Goal: Information Seeking & Learning: Learn about a topic

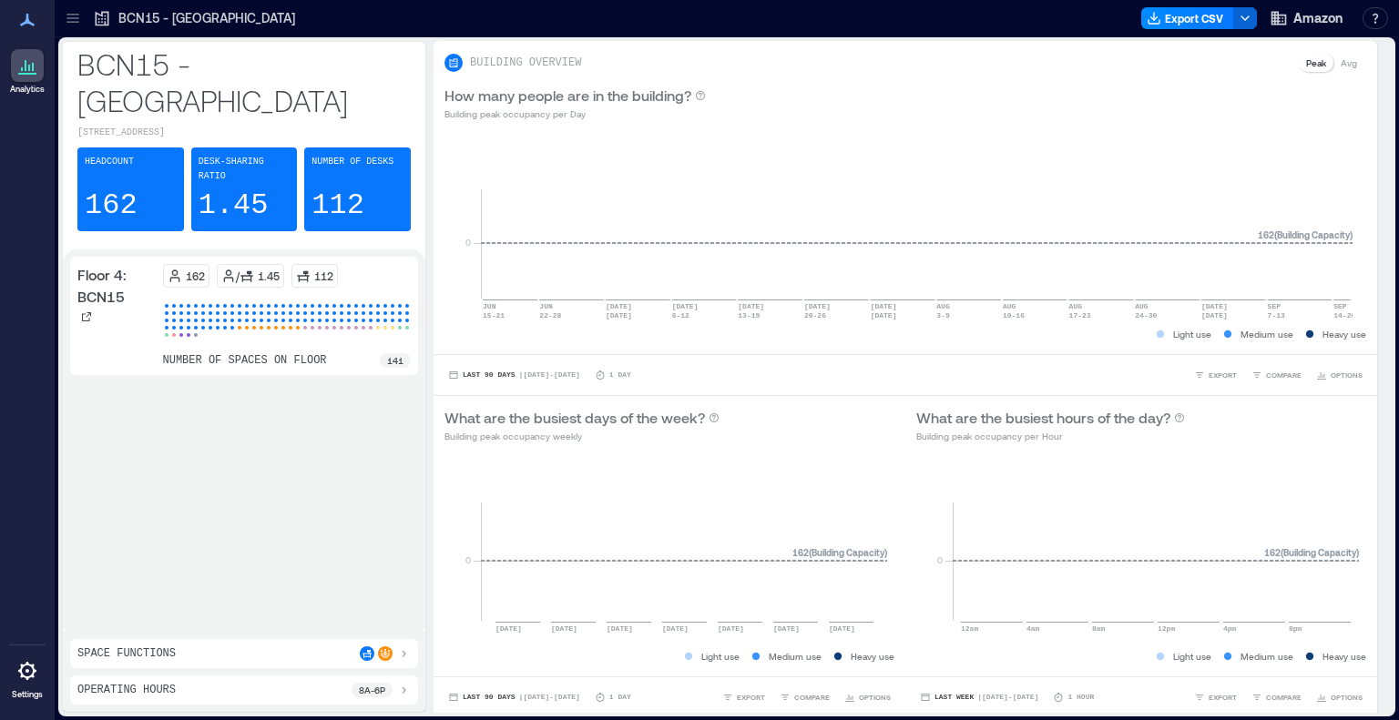
click at [76, 19] on icon at bounding box center [73, 18] width 18 height 18
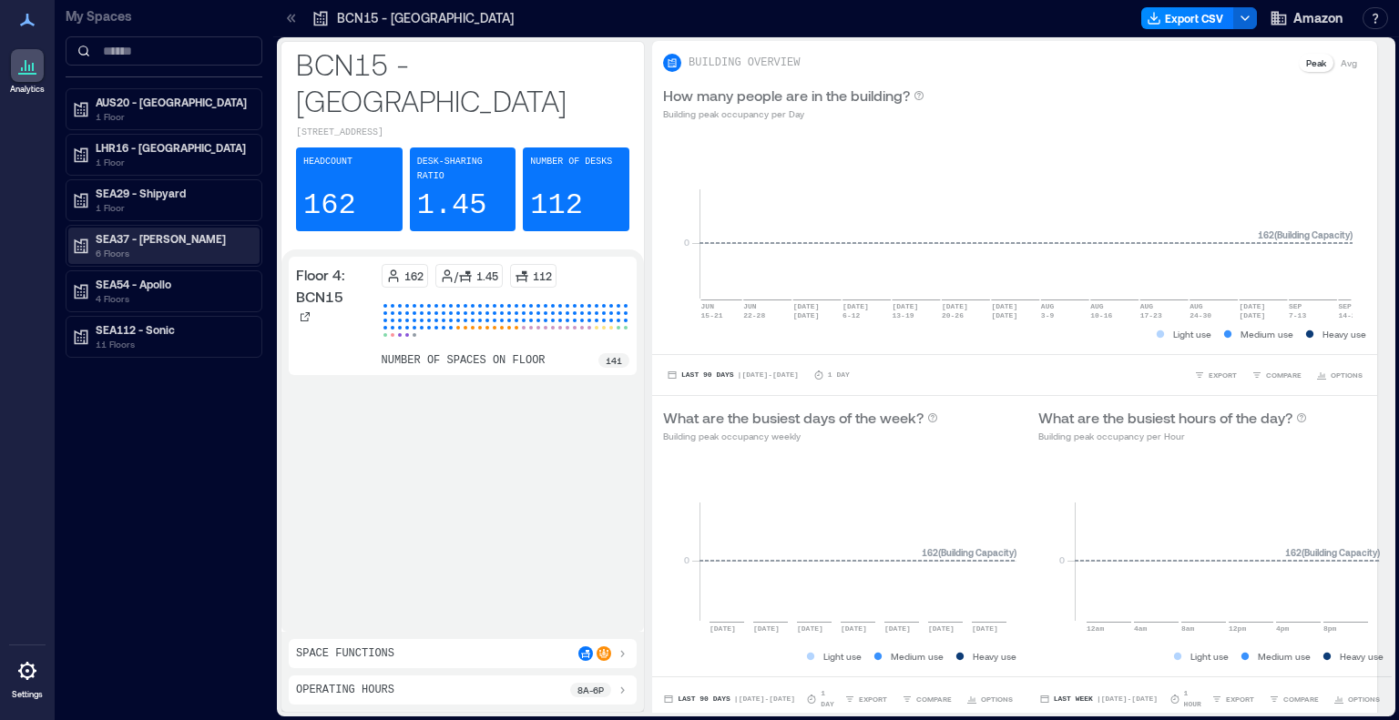
click at [122, 246] on p "6 Floors" at bounding box center [172, 253] width 153 height 15
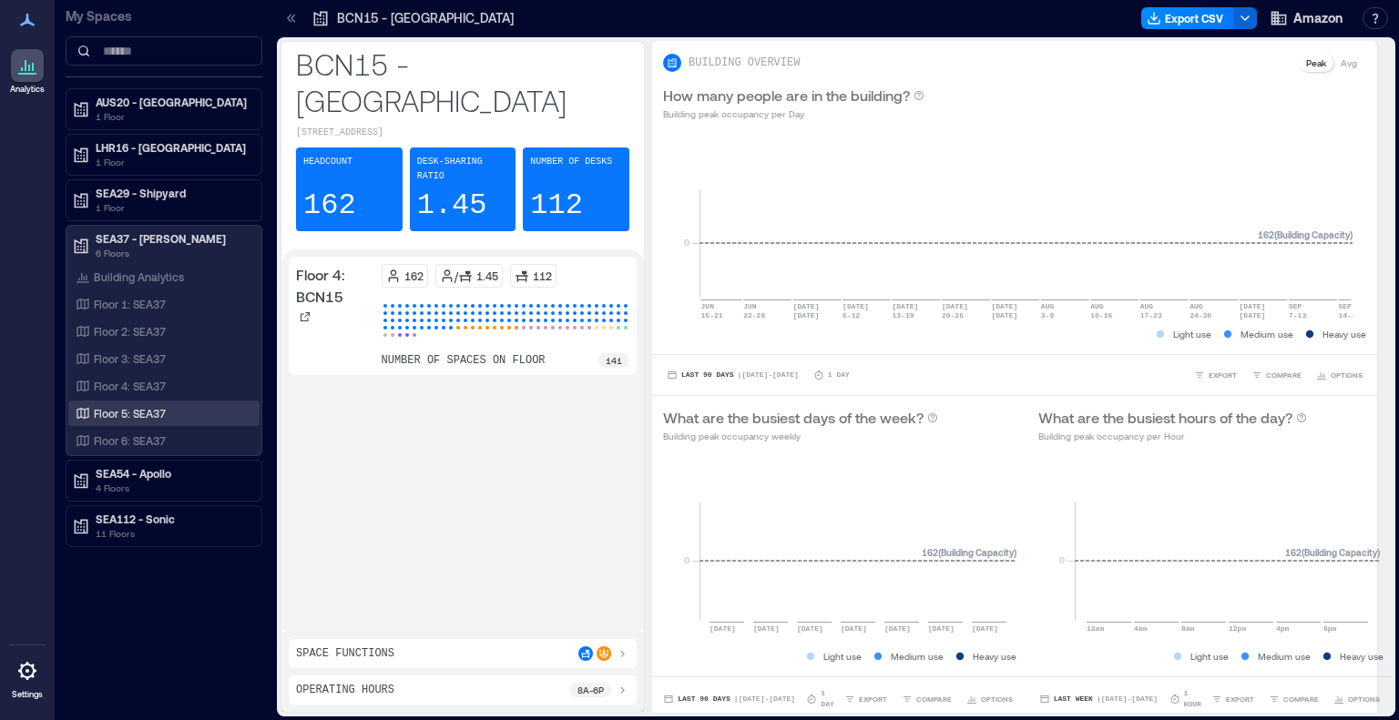
click at [121, 415] on p "Floor 5: SEA37" at bounding box center [130, 413] width 72 height 15
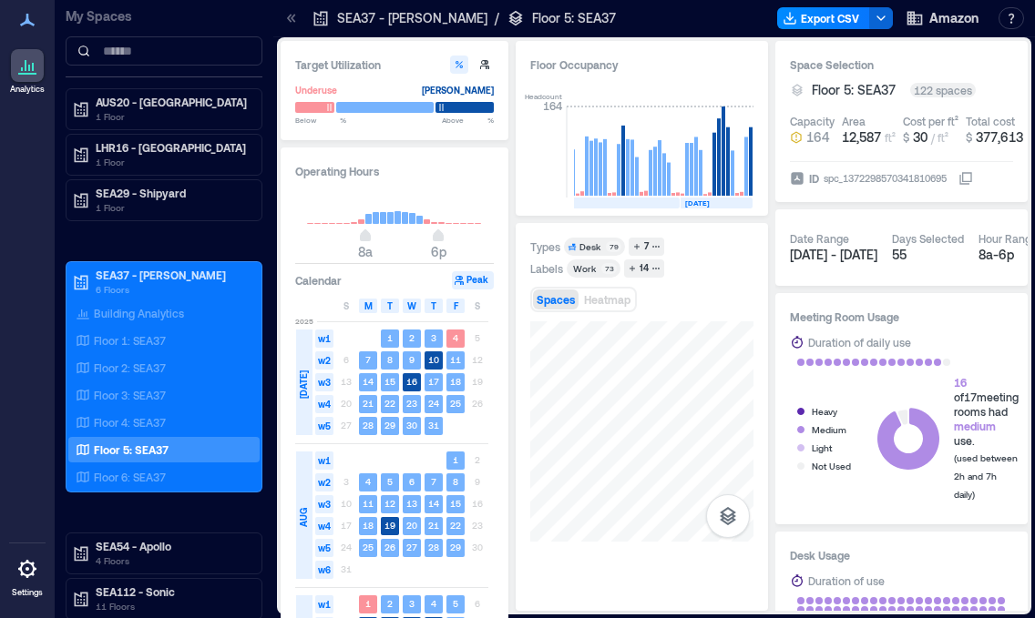
scroll to position [0, 647]
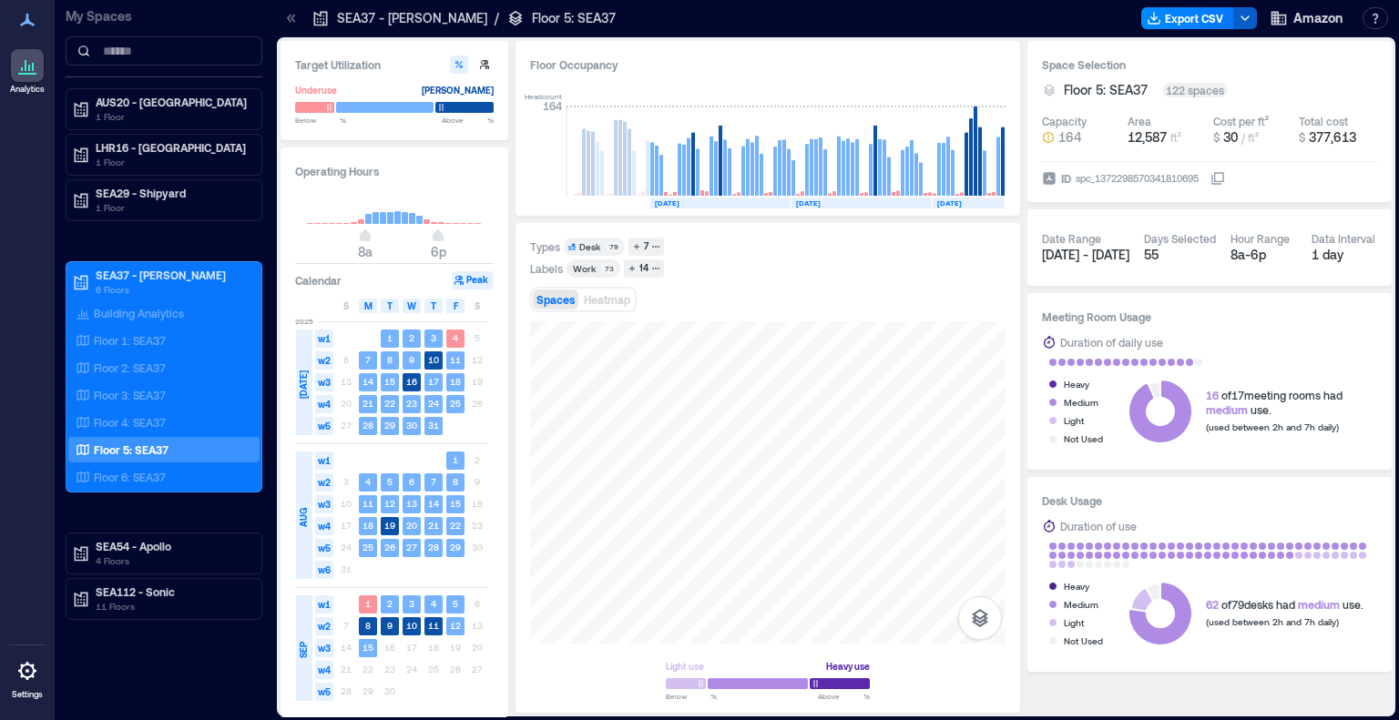
click at [1034, 17] on icon "button" at bounding box center [1245, 18] width 15 height 15
click at [1034, 17] on button "Export CSV" at bounding box center [1187, 18] width 93 height 22
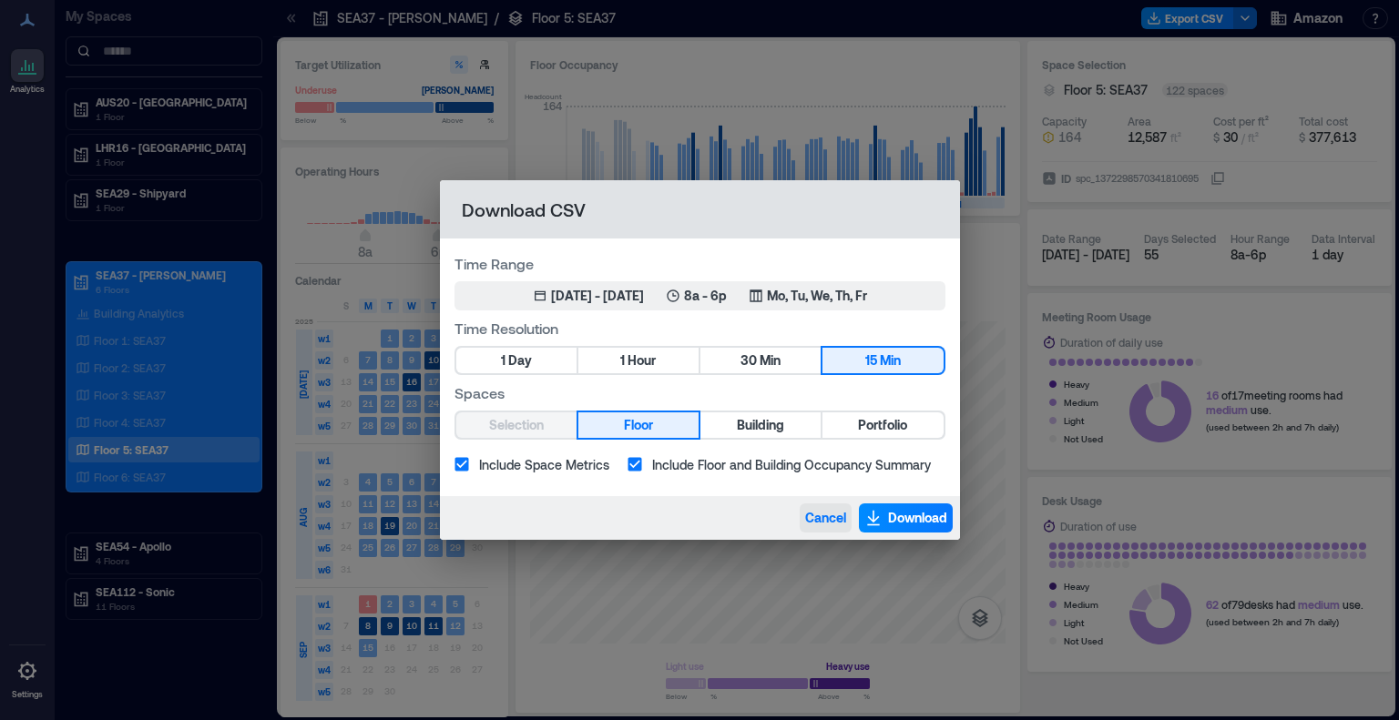
click at [823, 518] on span "Cancel" at bounding box center [825, 518] width 41 height 18
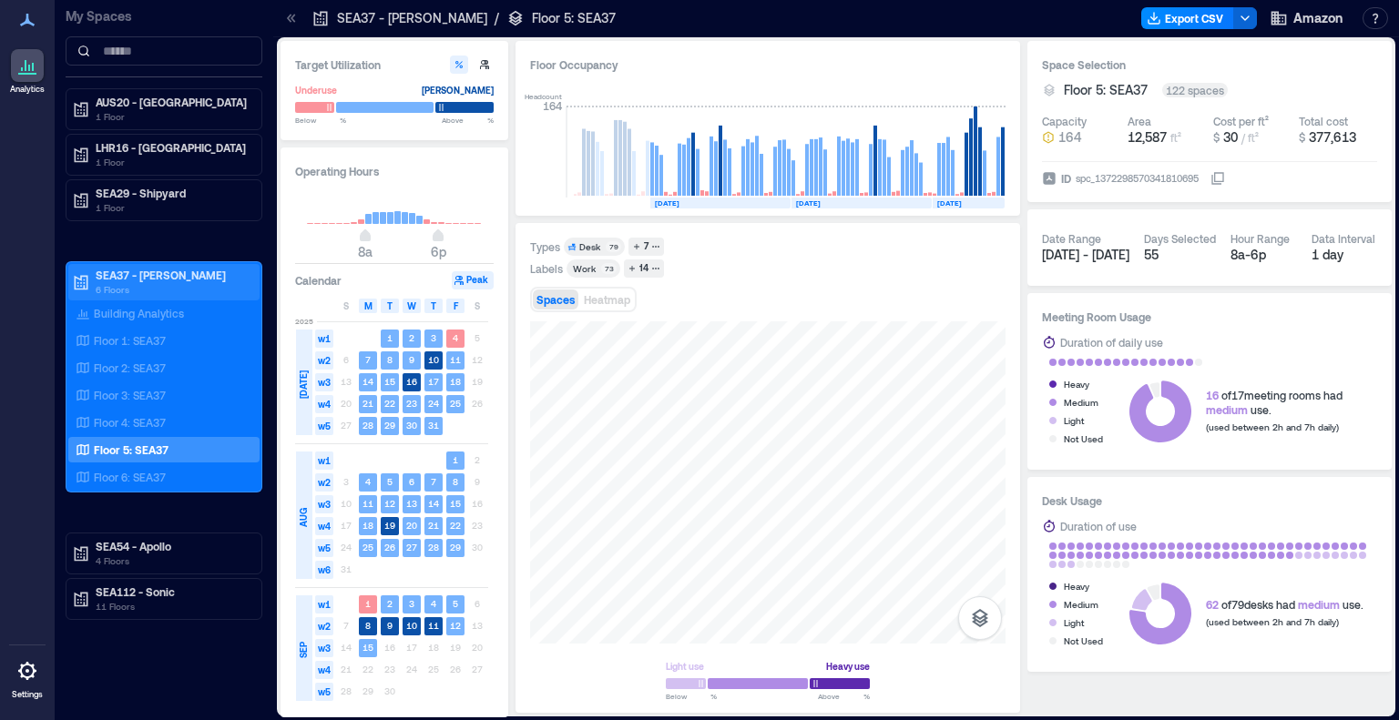
drag, startPoint x: 149, startPoint y: 279, endPoint x: 137, endPoint y: 272, distance: 14.3
click at [152, 278] on p "SEA37 - [PERSON_NAME]" at bounding box center [172, 275] width 153 height 15
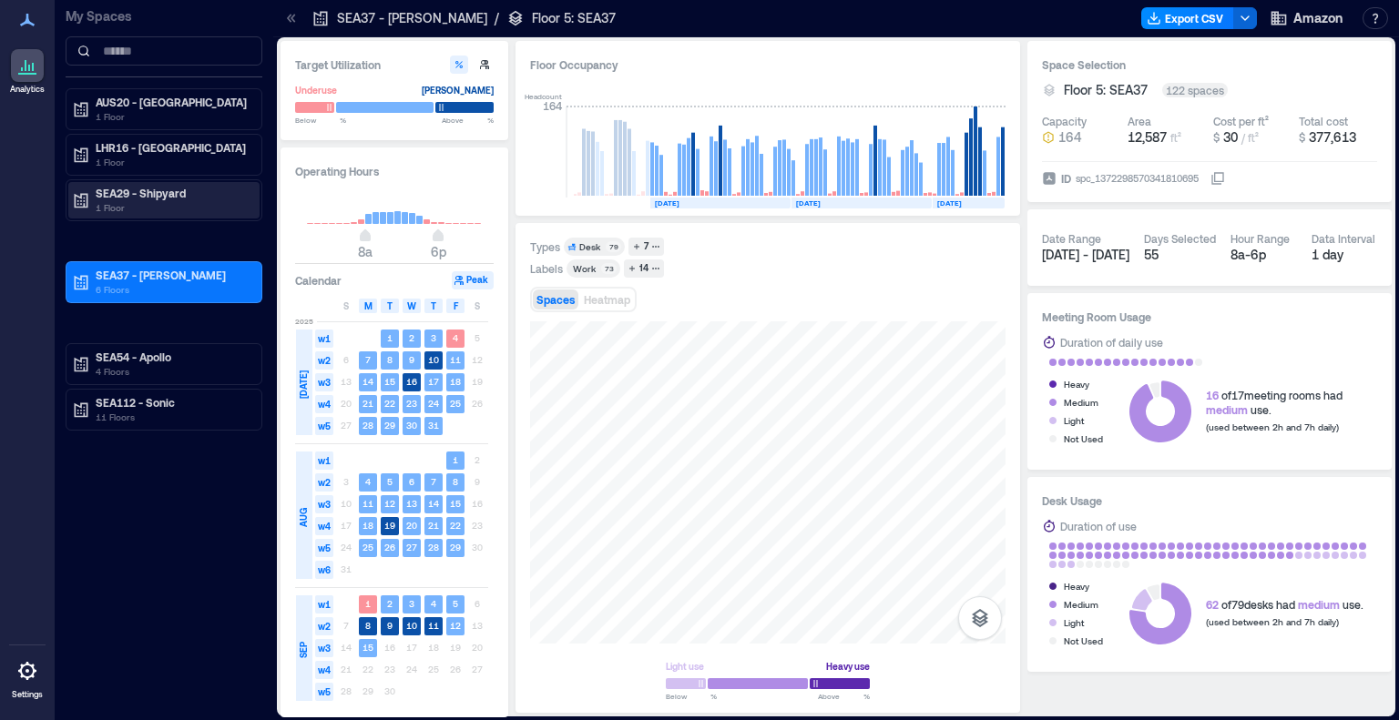
click at [145, 192] on p "SEA29 - Shipyard" at bounding box center [172, 193] width 153 height 15
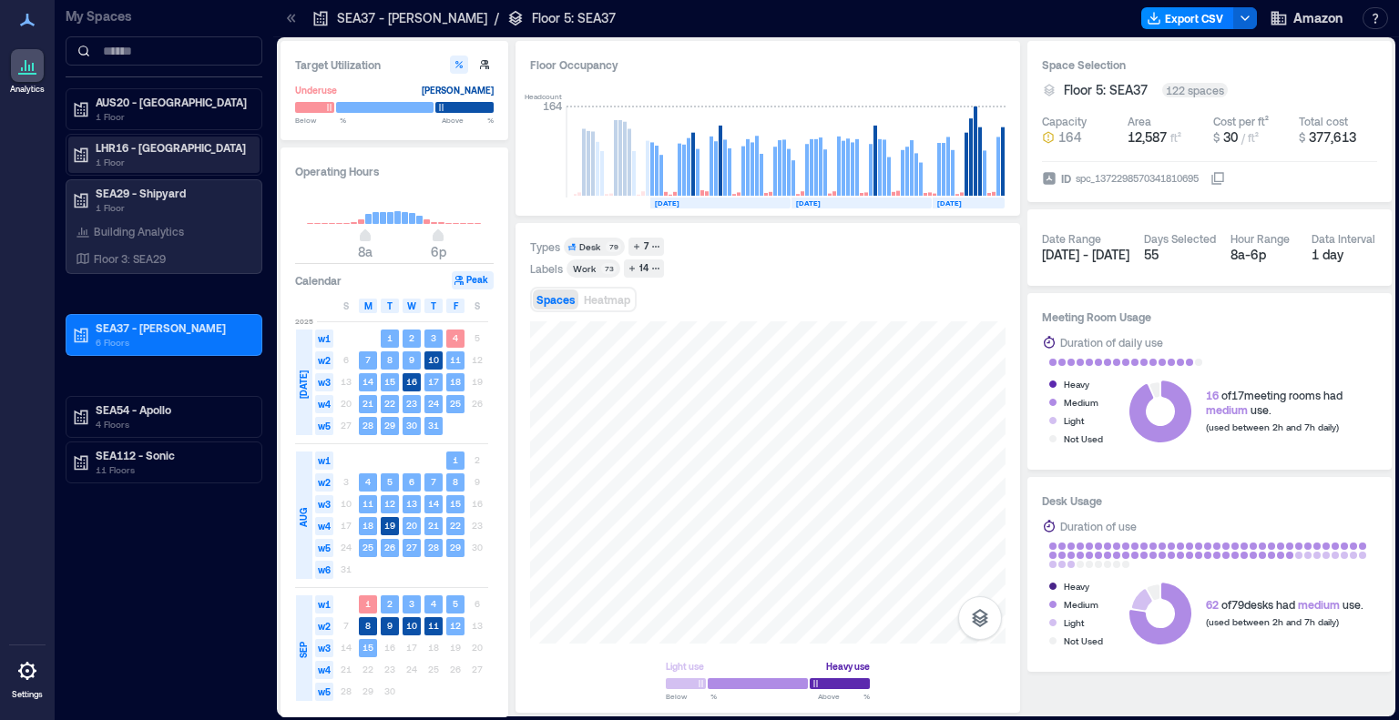
click at [148, 158] on p "1 Floor" at bounding box center [172, 162] width 153 height 15
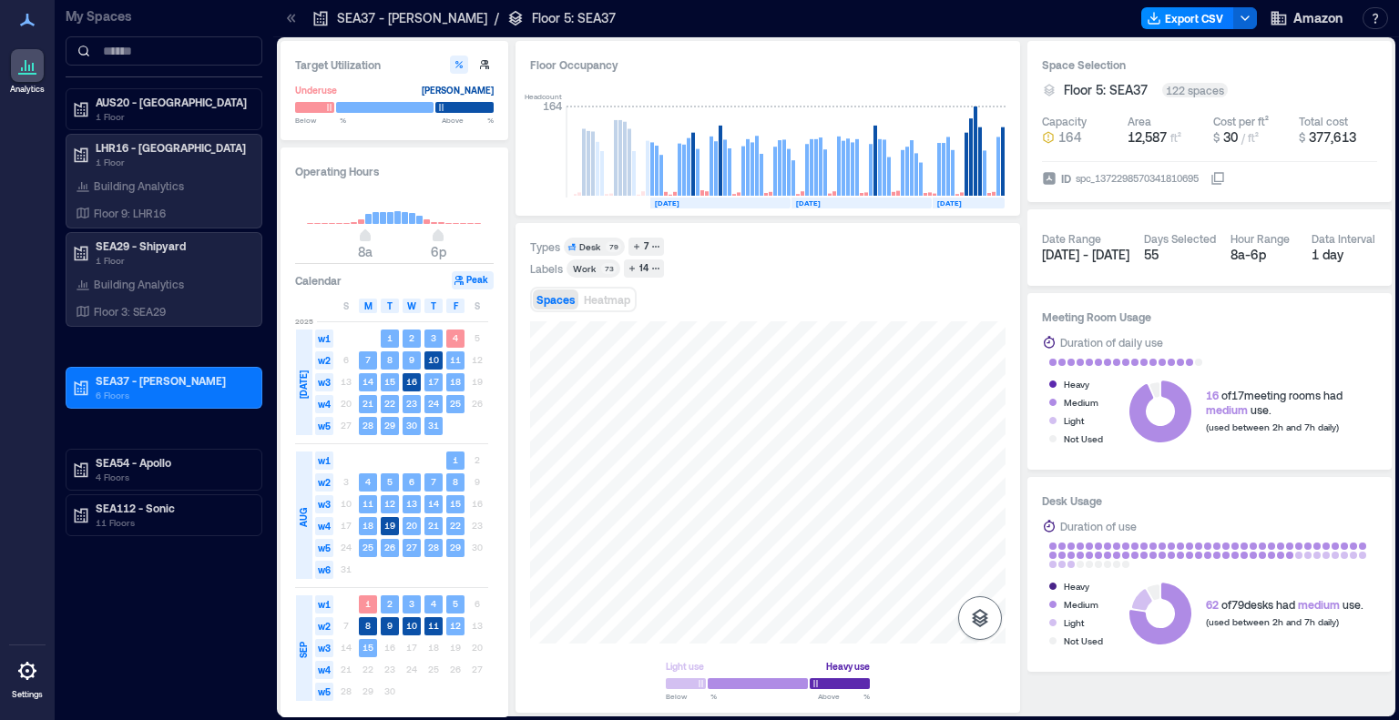
click at [991, 617] on button "button" at bounding box center [980, 618] width 44 height 44
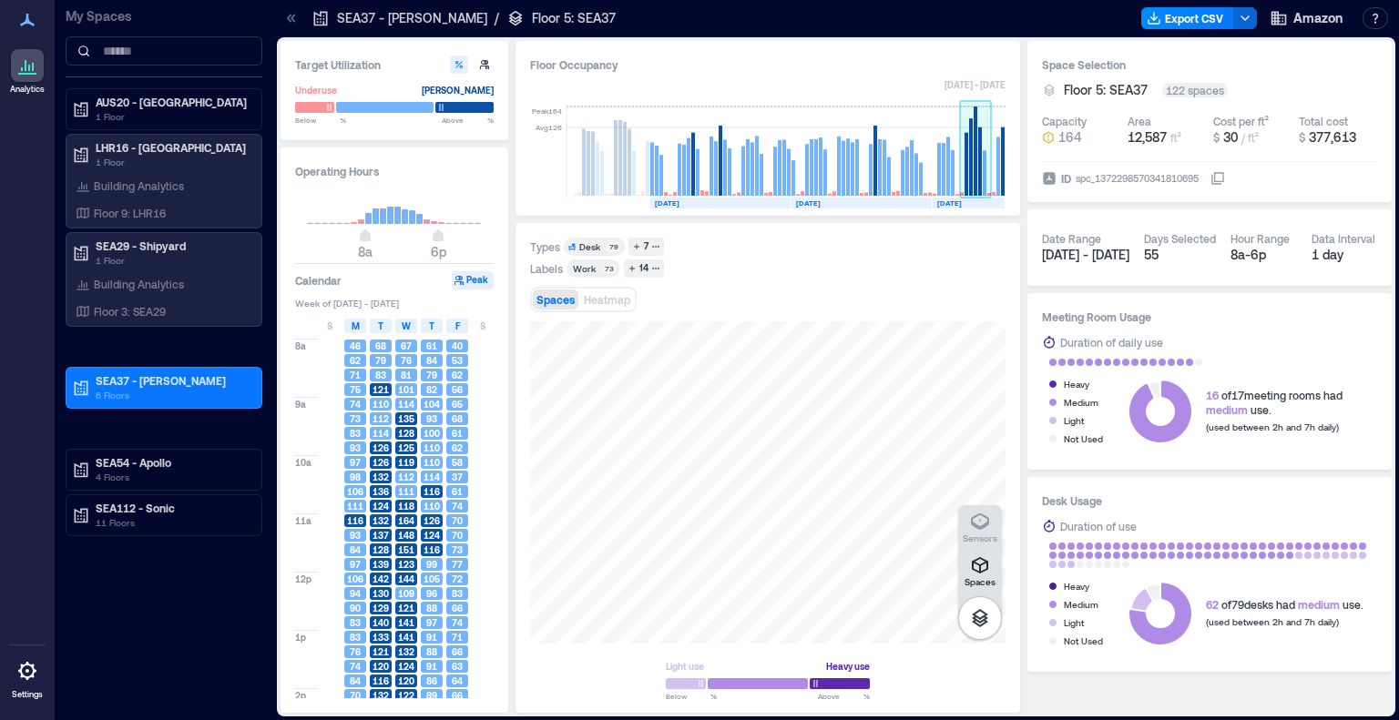
click at [973, 161] on rect at bounding box center [976, 152] width 32 height 91
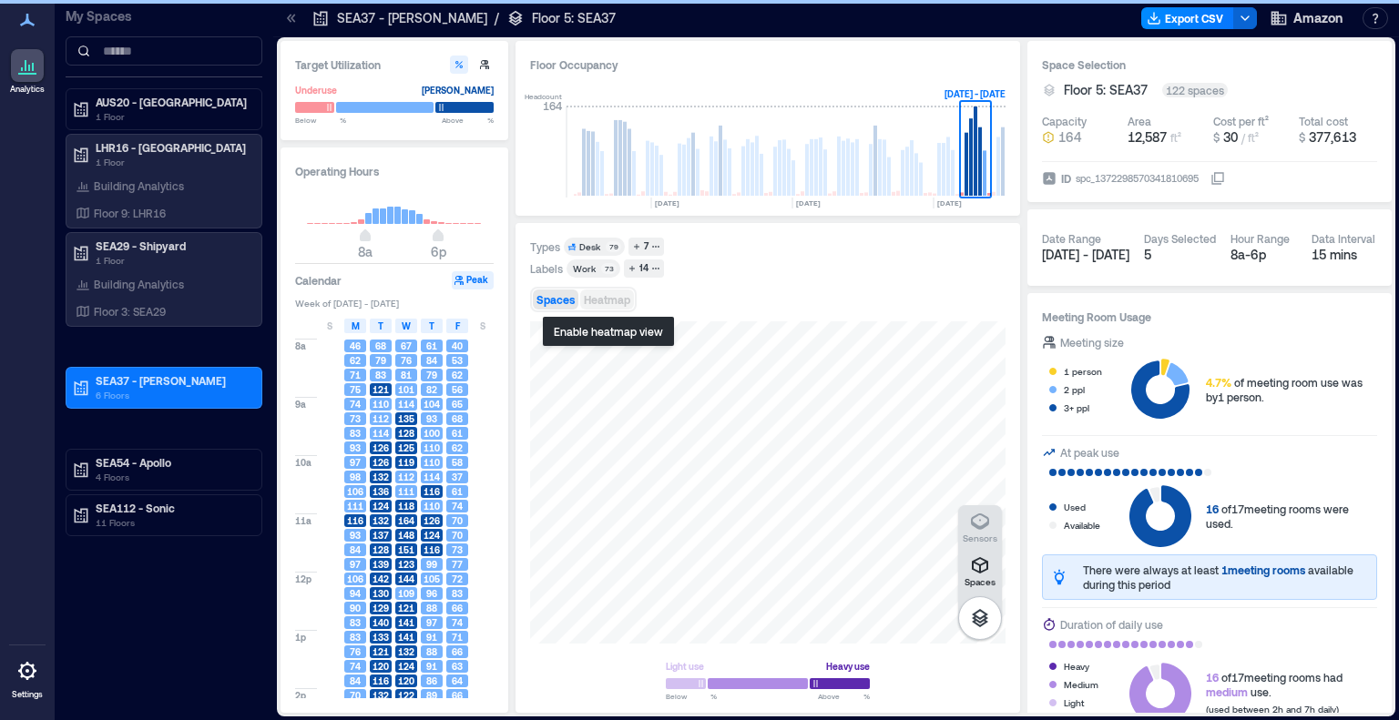
click at [602, 293] on span "Heatmap" at bounding box center [607, 299] width 46 height 13
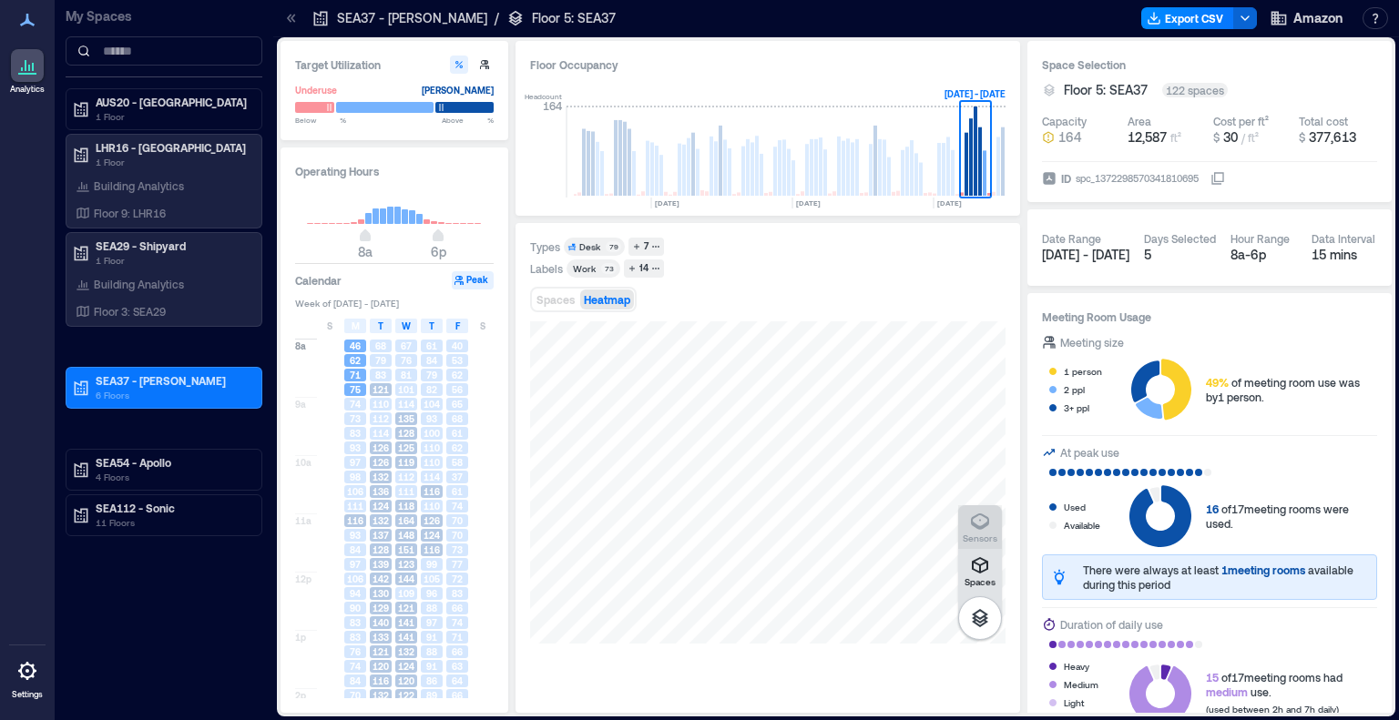
click at [982, 522] on icon "button" at bounding box center [980, 522] width 22 height 22
click at [974, 562] on icon "button" at bounding box center [980, 565] width 16 height 16
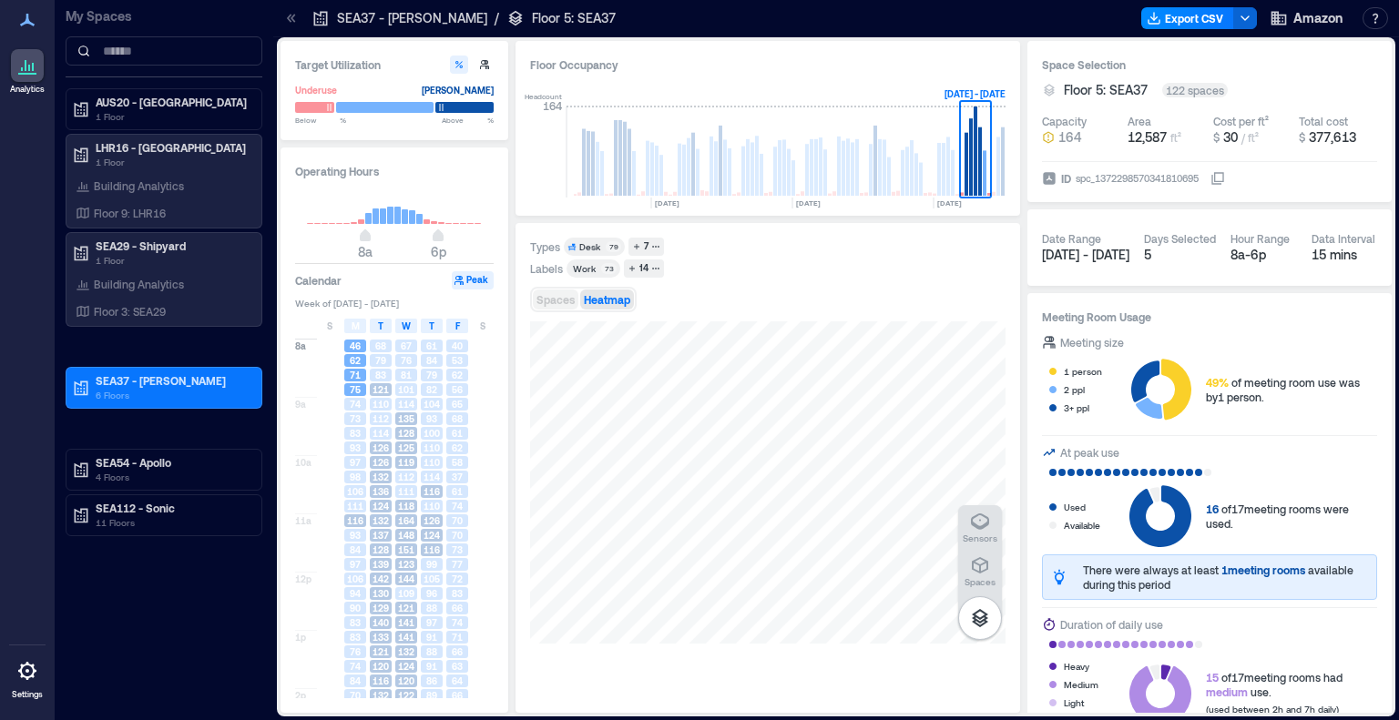
click at [548, 289] on div "Spaces Heatmap" at bounding box center [767, 299] width 475 height 36
click at [559, 302] on span "Spaces" at bounding box center [555, 299] width 38 height 13
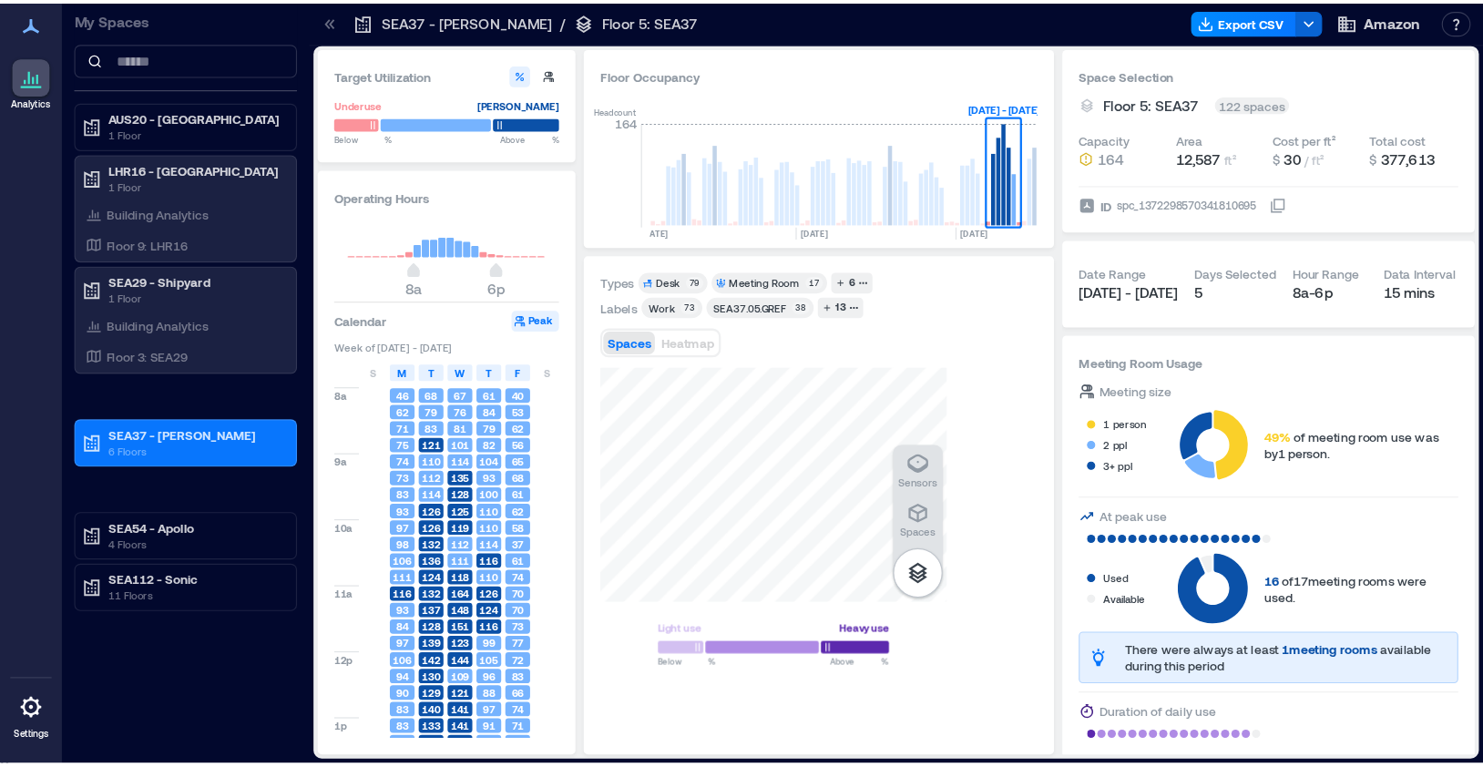
scroll to position [0, 564]
